Goal: Task Accomplishment & Management: Manage account settings

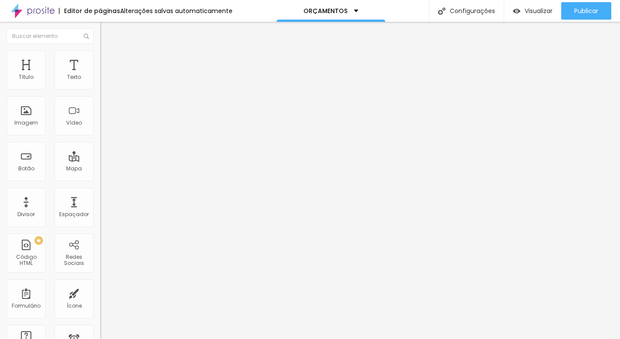
click at [100, 301] on textarea "Oi! Vi o seu trabalho pelo site e gostaria de saber mais sobre os pacotes e dis…" at bounding box center [149, 308] width 98 height 15
click at [100, 178] on div "Editar Texto Estilo Avançado Tipografia Voltar ao padrão Sombra DESATIVADO Volt…" at bounding box center [150, 180] width 100 height 317
click at [108, 67] on span "Estilo" at bounding box center [115, 63] width 14 height 7
click at [104, 144] on img at bounding box center [106, 146] width 5 height 5
radio input "false"
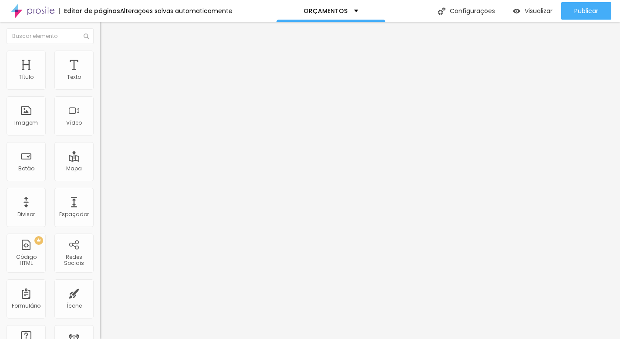
radio input "true"
click at [104, 144] on img at bounding box center [106, 146] width 5 height 5
radio input "true"
radio input "false"
type input "15"
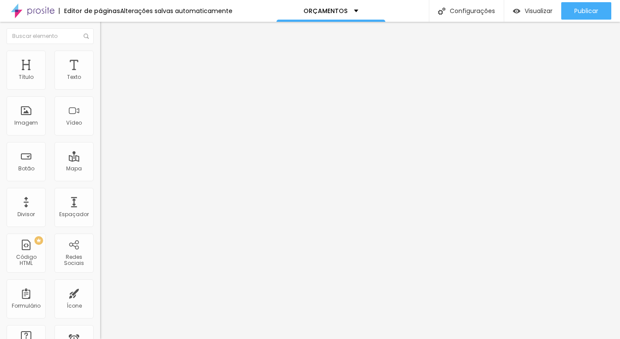
type input "15"
type input "16"
type input "17"
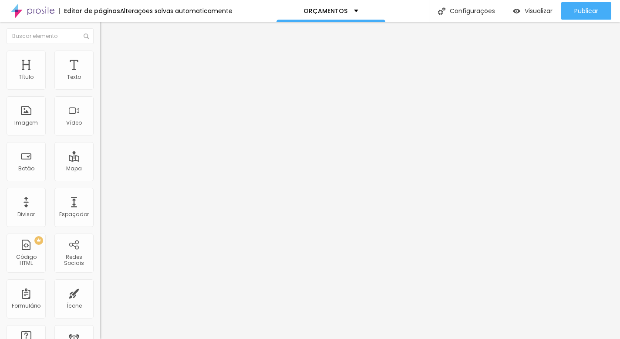
type input "18"
drag, startPoint x: 37, startPoint y: 138, endPoint x: 84, endPoint y: 141, distance: 46.7
type input "18"
click at [100, 260] on input "range" at bounding box center [128, 263] width 56 height 7
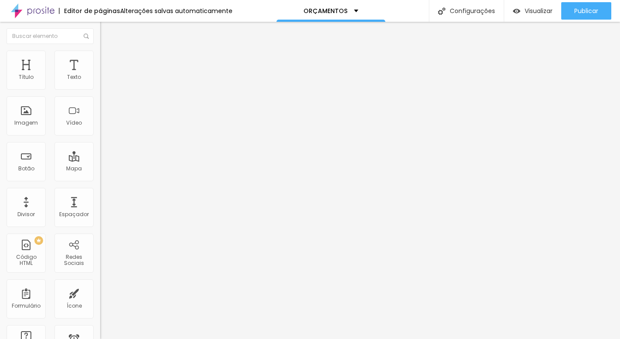
click at [100, 188] on div "Editar Botão do WhatsApp Conteúdo Estilo Avançado Visual 18 Tamanho do texto Co…" at bounding box center [150, 180] width 100 height 317
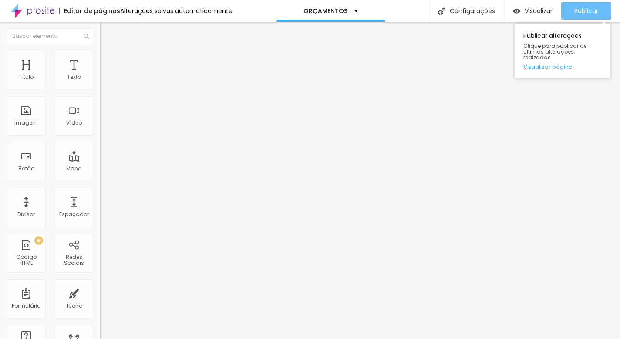
click at [570, 11] on button "Publicar" at bounding box center [587, 10] width 50 height 17
click at [551, 10] on icon "button" at bounding box center [556, 11] width 10 height 10
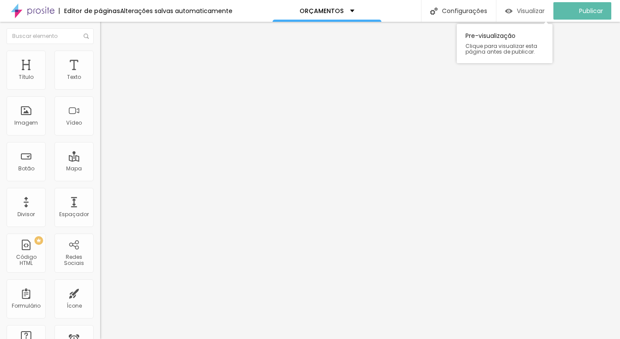
click at [545, 5] on div "Visualizar" at bounding box center [525, 10] width 40 height 17
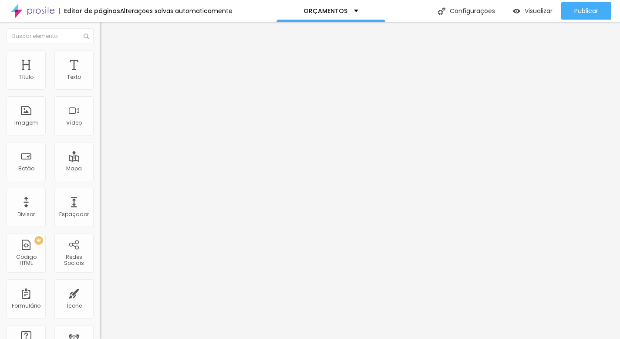
click at [107, 37] on div "Editar Botão do WhatsApp" at bounding box center [150, 35] width 87 height 14
click at [348, 8] on div "ORÇAMENTOS" at bounding box center [331, 11] width 55 height 6
click at [363, 18] on div "SOBRE" at bounding box center [321, 11] width 109 height 22
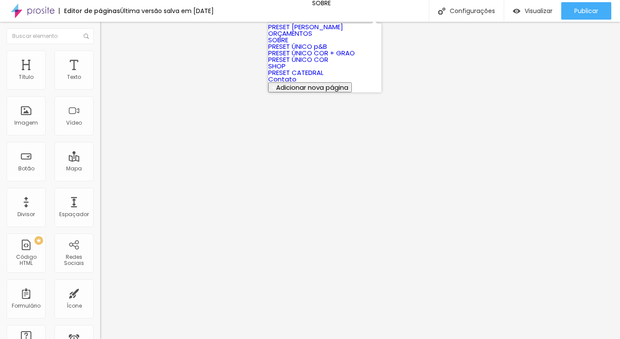
scroll to position [30, 0]
click at [297, 84] on link "Contato" at bounding box center [282, 78] width 28 height 9
